Goal: Information Seeking & Learning: Learn about a topic

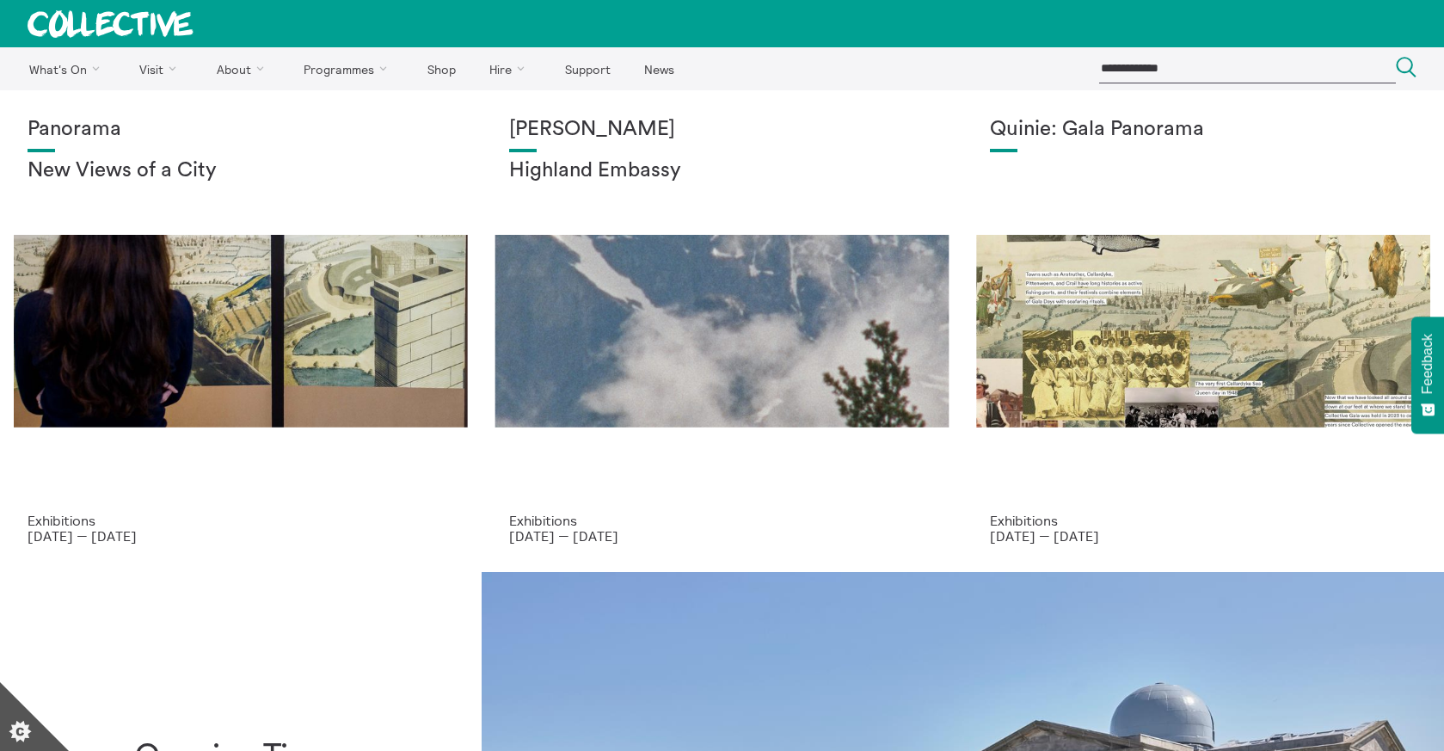
click at [1169, 68] on input "search" at bounding box center [1247, 68] width 297 height 28
type input "**********"
click at [1405, 63] on icon "Search" at bounding box center [1406, 67] width 21 height 21
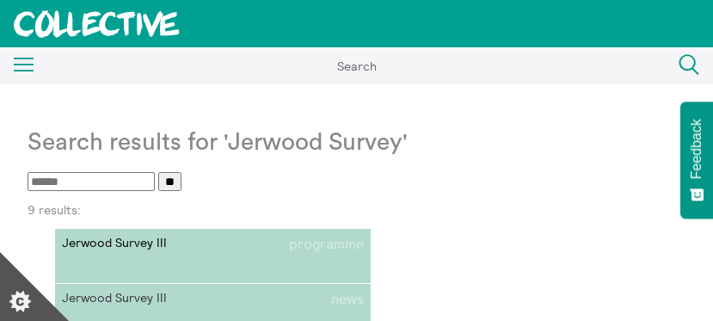
click at [120, 238] on span "Jerwood Survey III" at bounding box center [137, 243] width 151 height 15
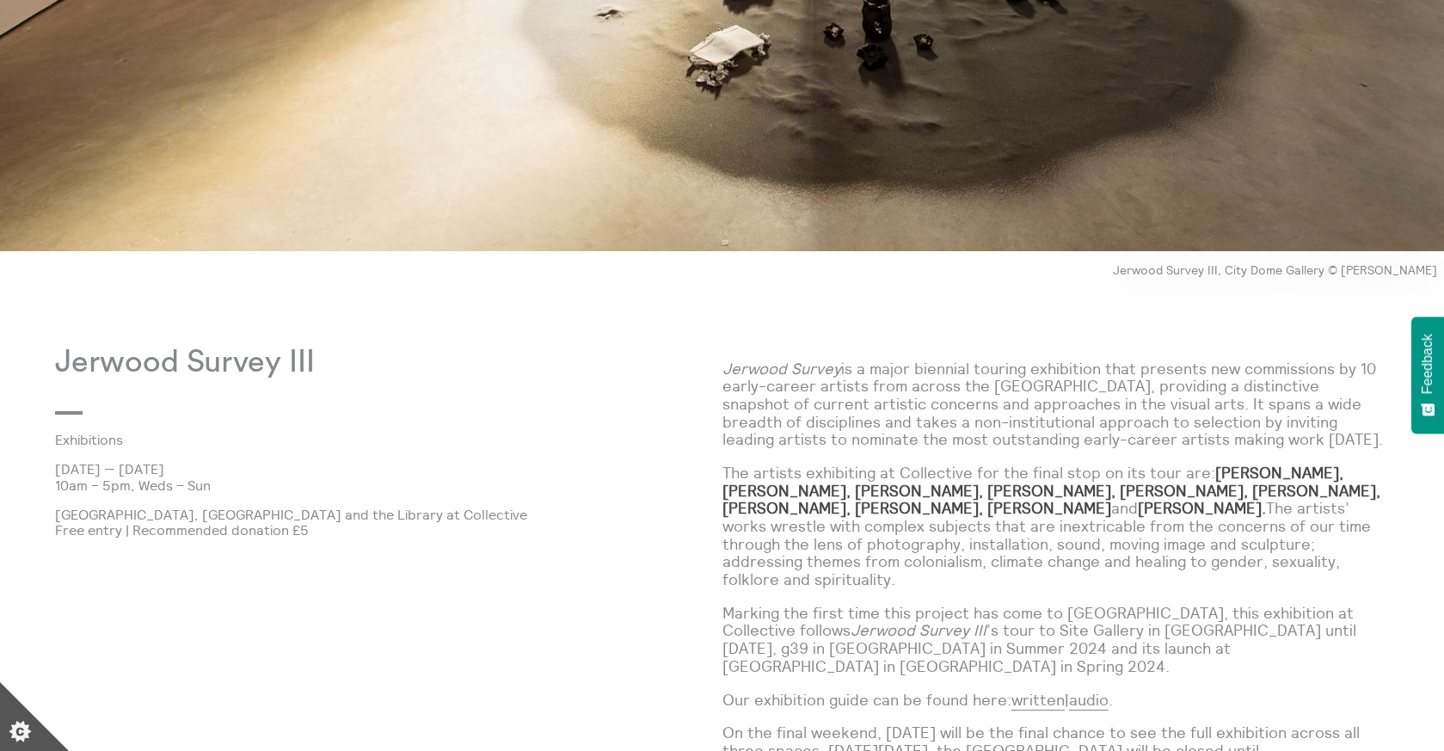
scroll to position [804, 0]
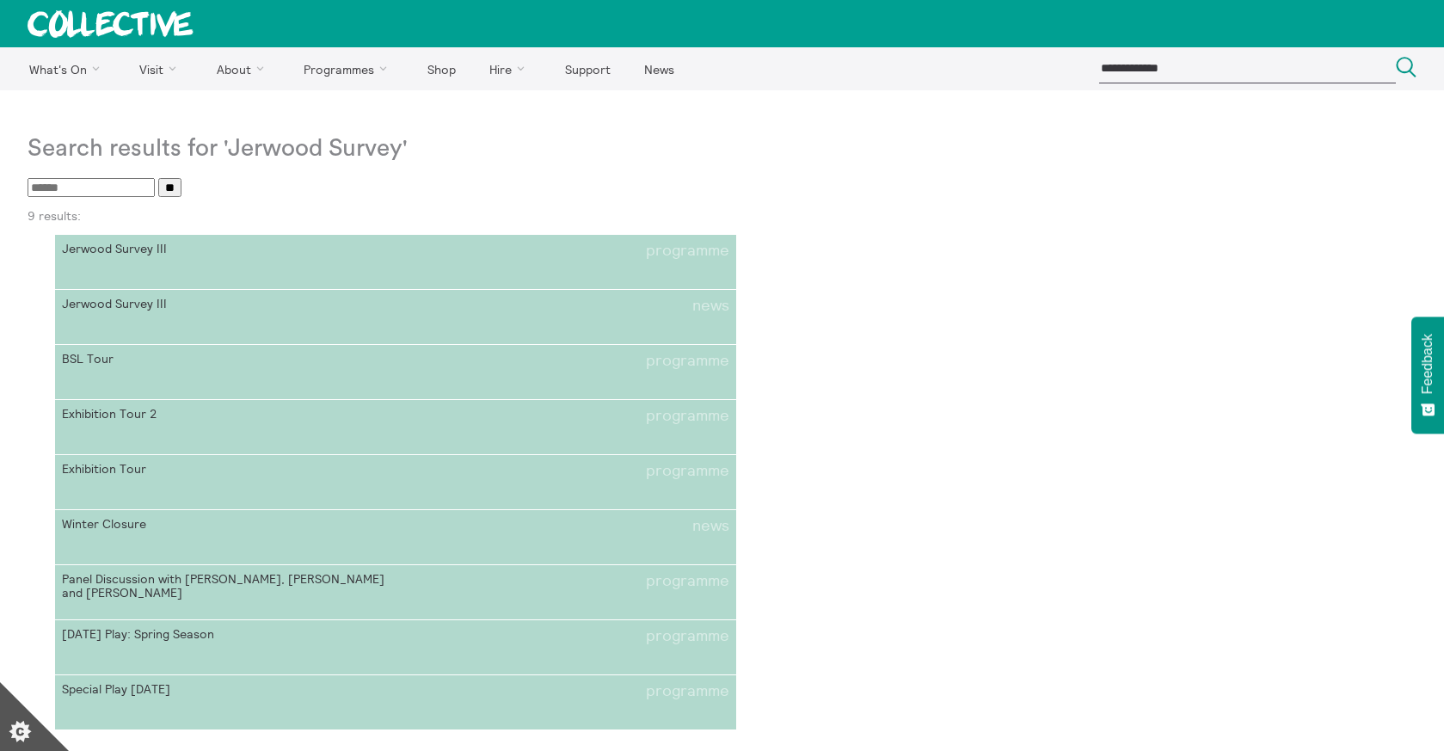
click at [1179, 70] on input "search" at bounding box center [1247, 68] width 297 height 28
type input "**********"
click at [1396, 57] on button "Search Close" at bounding box center [1406, 68] width 21 height 23
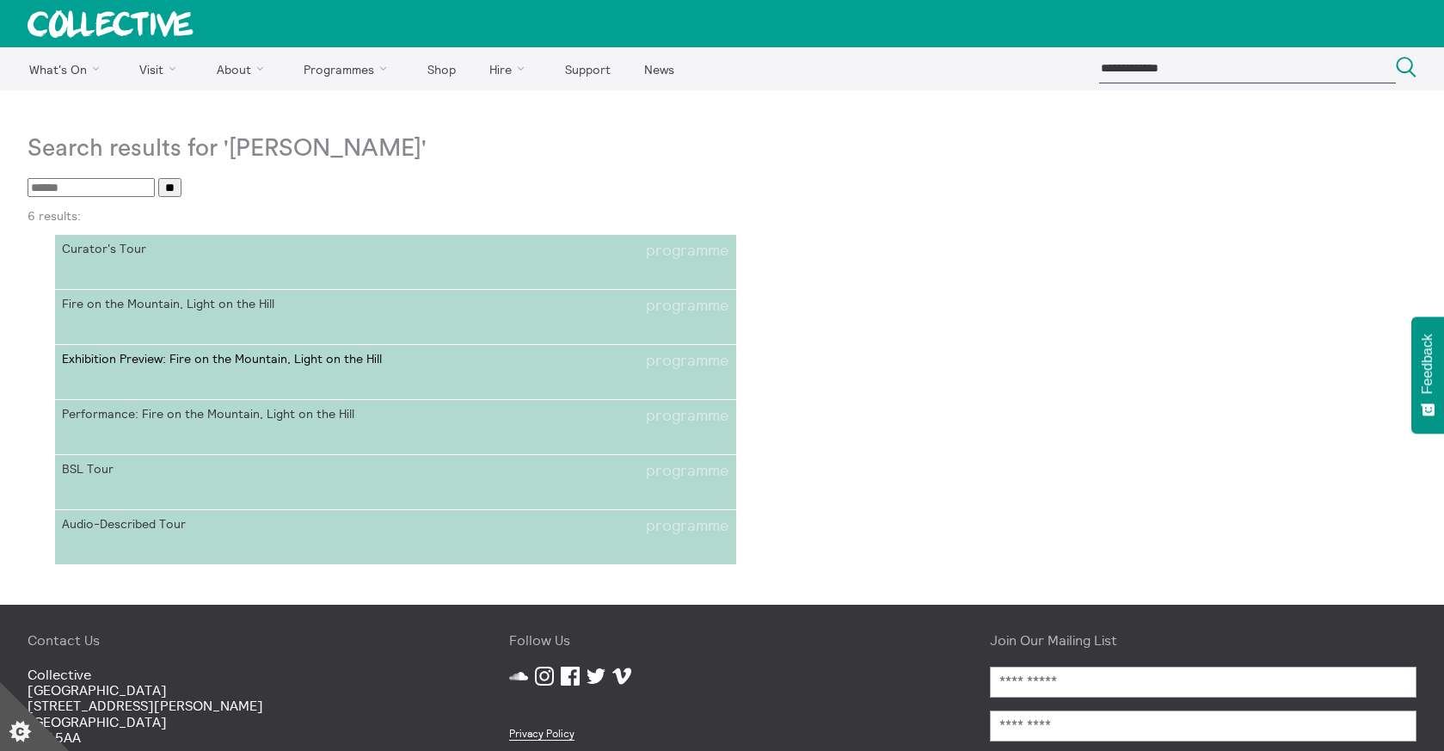
click at [133, 350] on link "Exhibition Preview: Fire on the Mountain, Light on the Hill programme" at bounding box center [395, 372] width 681 height 55
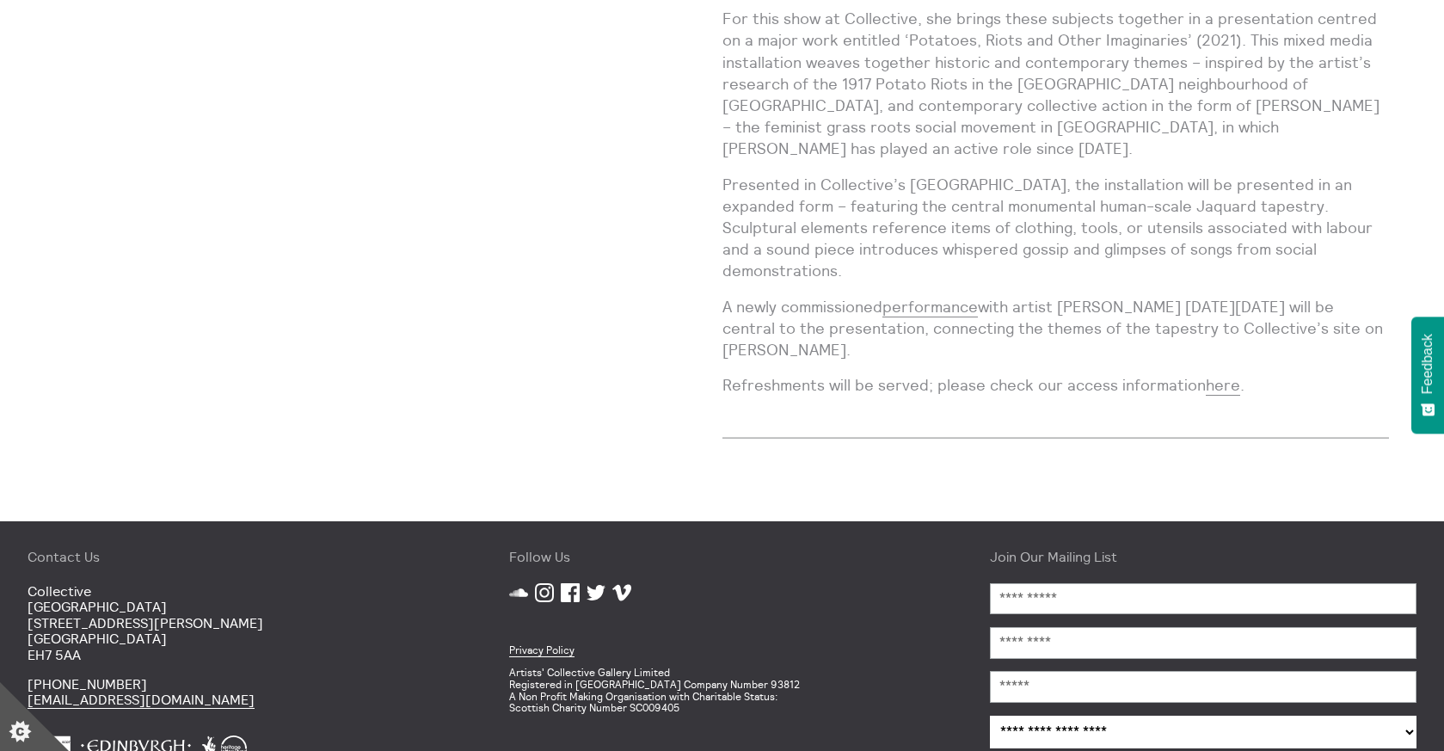
scroll to position [1421, 0]
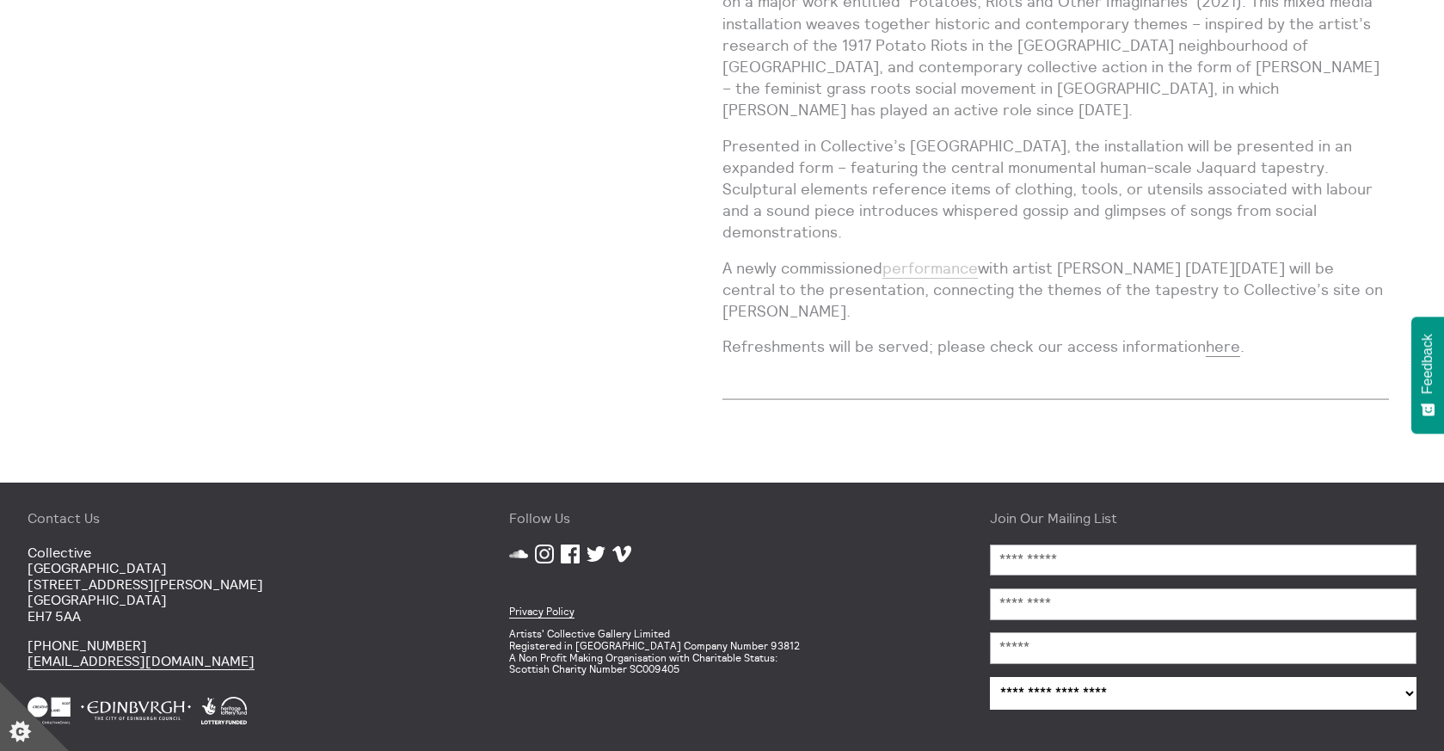
click at [926, 258] on link "performance" at bounding box center [930, 268] width 95 height 21
